Goal: Information Seeking & Learning: Learn about a topic

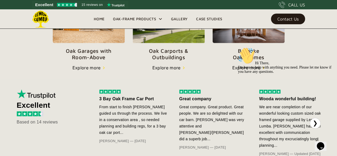
scroll to position [194, 0]
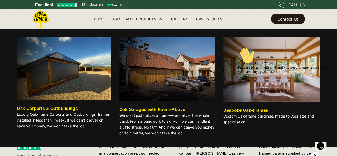
click at [34, 108] on div "Oak Carports & Outbuildings" at bounding box center [47, 108] width 61 height 6
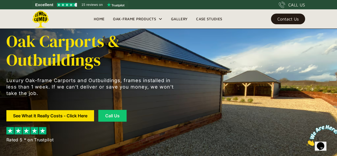
click at [176, 19] on link "Gallery" at bounding box center [179, 19] width 25 height 8
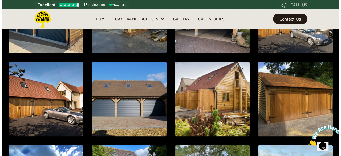
scroll to position [300, 0]
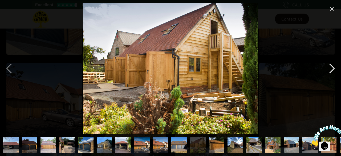
click at [333, 67] on div "next image" at bounding box center [332, 68] width 18 height 131
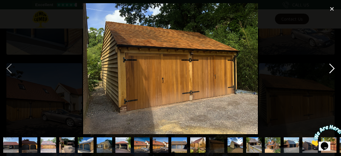
click at [333, 67] on div "next image" at bounding box center [332, 68] width 18 height 131
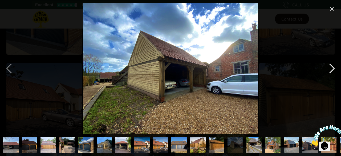
click at [333, 67] on div "next image" at bounding box center [332, 68] width 18 height 131
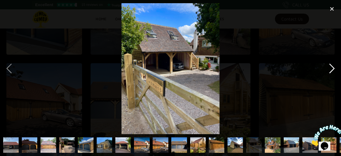
click at [333, 67] on div "next image" at bounding box center [332, 68] width 18 height 131
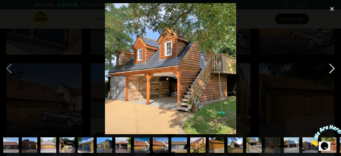
click at [333, 67] on div "next image" at bounding box center [332, 68] width 18 height 131
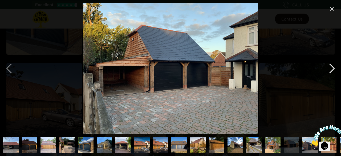
click at [333, 67] on div "next image" at bounding box center [332, 68] width 18 height 131
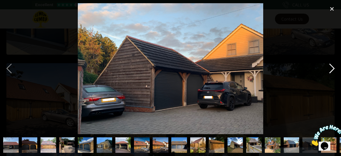
click at [333, 67] on div "next image" at bounding box center [332, 68] width 18 height 131
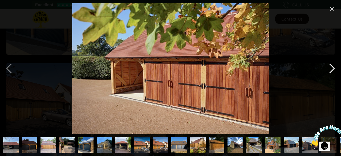
click at [333, 67] on div "next image" at bounding box center [332, 68] width 18 height 131
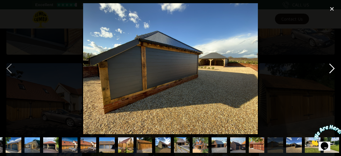
scroll to position [0, 73]
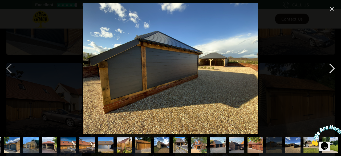
click at [333, 67] on div "next image" at bounding box center [332, 68] width 18 height 131
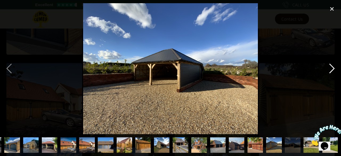
click at [333, 67] on div "next image" at bounding box center [332, 68] width 18 height 131
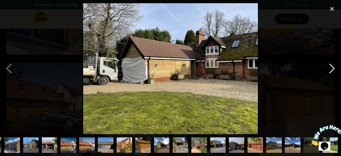
click at [333, 67] on div "next image" at bounding box center [332, 68] width 18 height 131
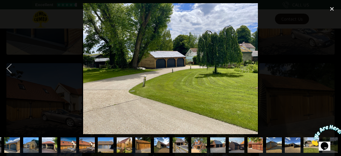
click at [333, 67] on div "next image" at bounding box center [332, 68] width 18 height 131
click at [333, 5] on div "close lightbox" at bounding box center [332, 9] width 18 height 12
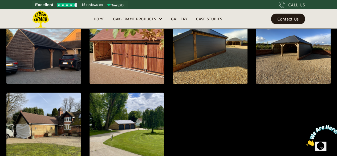
scroll to position [544, 0]
